Goal: Download file/media

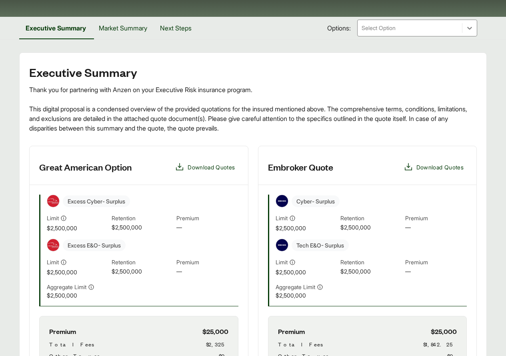
scroll to position [80, 0]
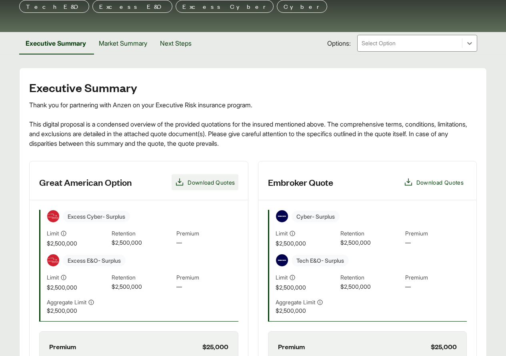
click at [204, 181] on span "Download Quotes" at bounding box center [211, 182] width 47 height 8
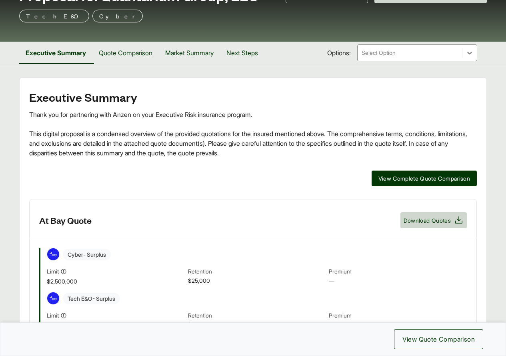
scroll to position [80, 0]
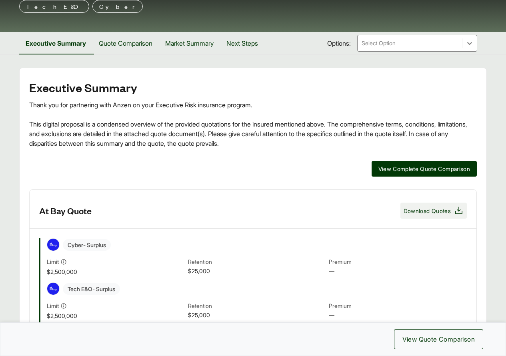
click at [441, 211] on span "Download Quotes" at bounding box center [427, 210] width 47 height 8
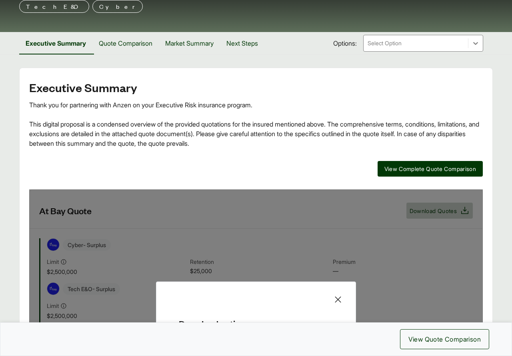
click at [336, 297] on icon at bounding box center [338, 299] width 6 height 6
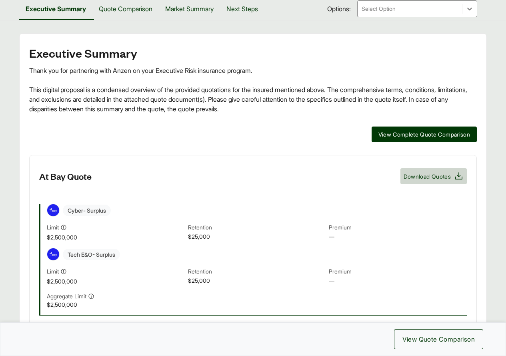
scroll to position [160, 0]
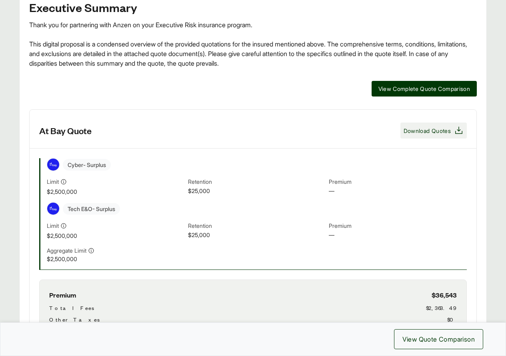
click at [426, 128] on span "Download Quotes" at bounding box center [427, 130] width 47 height 8
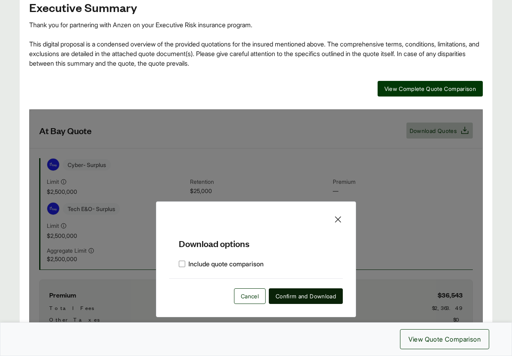
click at [279, 299] on span "Confirm and Download" at bounding box center [306, 296] width 60 height 8
